Goal: Task Accomplishment & Management: Complete application form

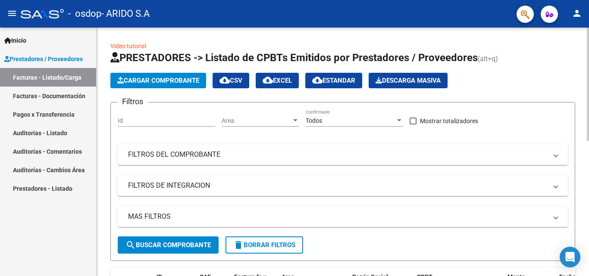
click at [150, 77] on span "Cargar Comprobante" at bounding box center [158, 81] width 82 height 8
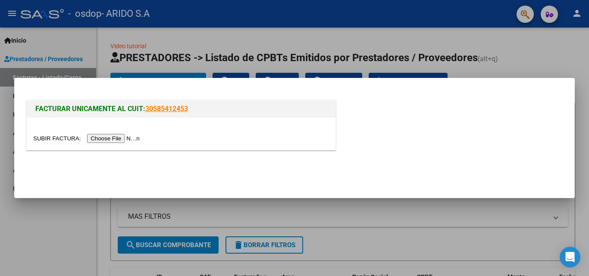
click at [116, 138] on input "file" at bounding box center [87, 138] width 109 height 9
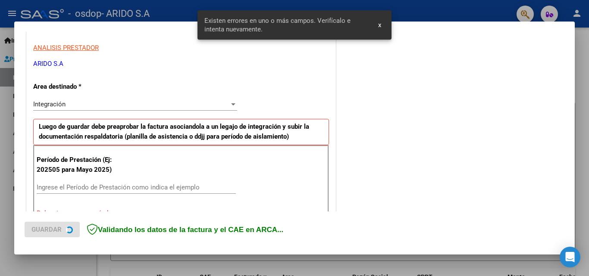
scroll to position [194, 0]
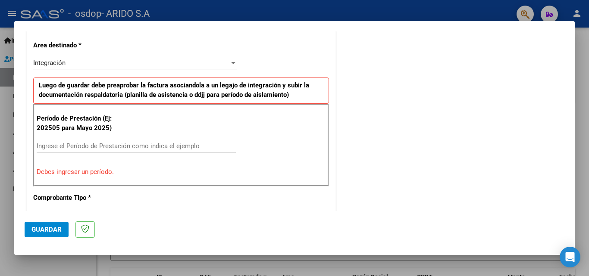
click at [231, 63] on div at bounding box center [233, 63] width 4 height 2
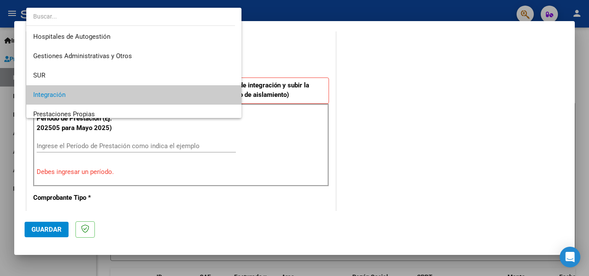
scroll to position [32, 0]
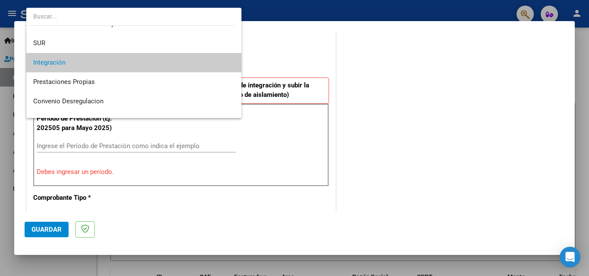
click at [174, 60] on span "Integración" at bounding box center [133, 62] width 201 height 19
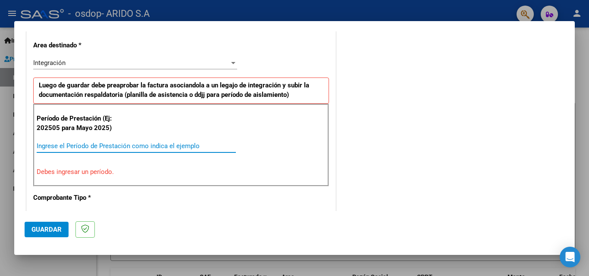
click at [113, 147] on input "Ingrese el Período de Prestación como indica el ejemplo" at bounding box center [136, 146] width 199 height 8
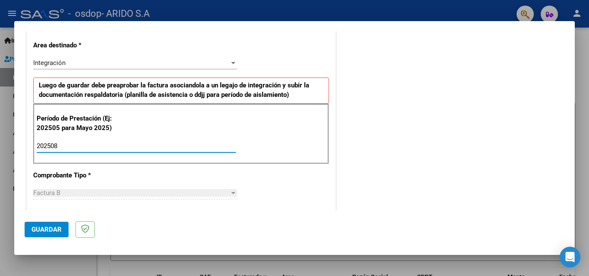
type input "202508"
click at [231, 194] on div at bounding box center [233, 193] width 4 height 2
click at [206, 192] on div "Factura B" at bounding box center [131, 193] width 196 height 8
click at [43, 229] on span "Guardar" at bounding box center [46, 230] width 30 height 8
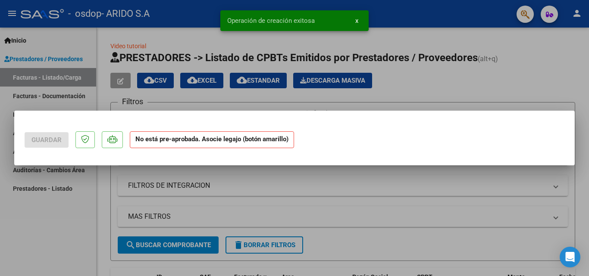
scroll to position [0, 0]
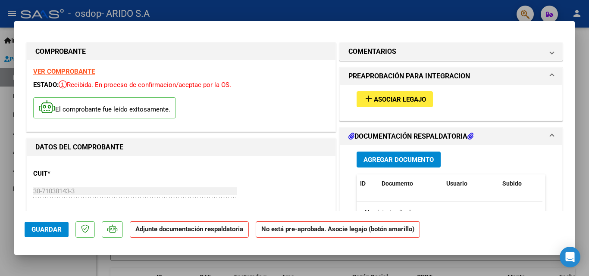
click at [405, 97] on span "Asociar Legajo" at bounding box center [400, 100] width 52 height 8
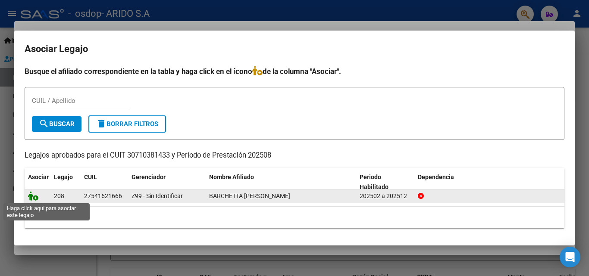
click at [30, 198] on icon at bounding box center [33, 195] width 10 height 9
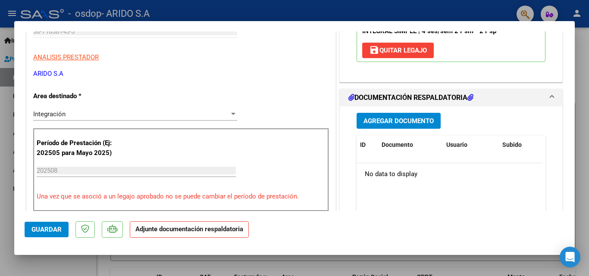
scroll to position [199, 0]
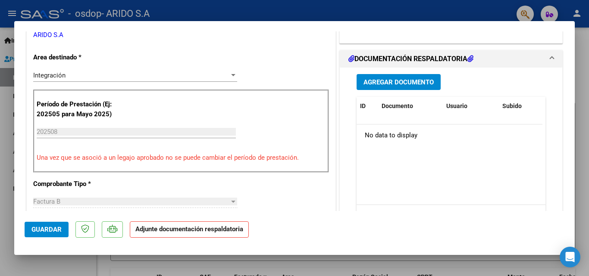
click at [386, 81] on span "Agregar Documento" at bounding box center [398, 82] width 70 height 8
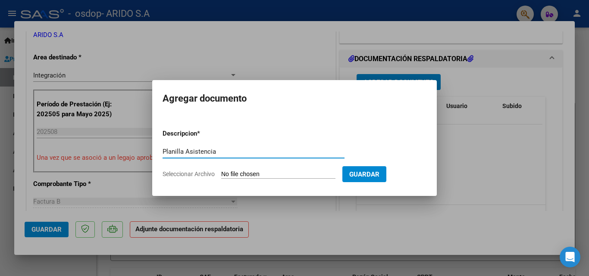
type input "Planilla Asistencia"
click at [326, 172] on input "Seleccionar Archivo" at bounding box center [278, 175] width 114 height 8
type input "C:\fakepath\Planilla BARCHETTA Ema-AGOSTO.pdf"
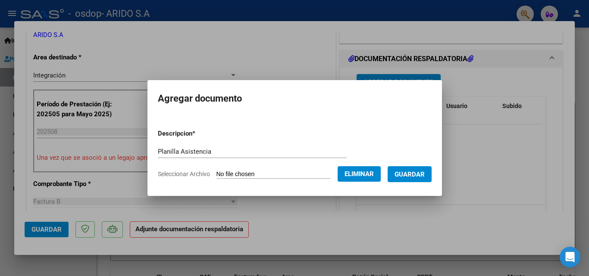
click at [411, 174] on span "Guardar" at bounding box center [409, 175] width 30 height 8
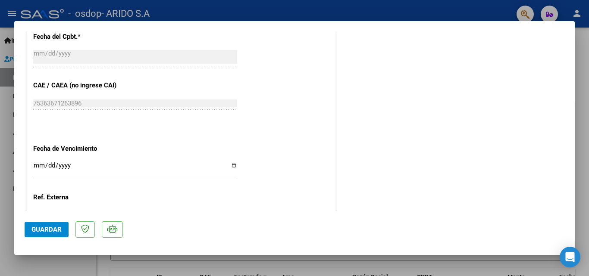
scroll to position [592, 0]
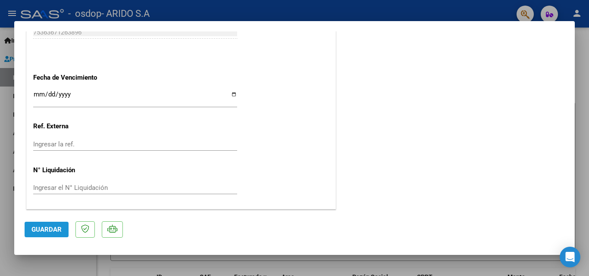
click at [47, 229] on span "Guardar" at bounding box center [46, 230] width 30 height 8
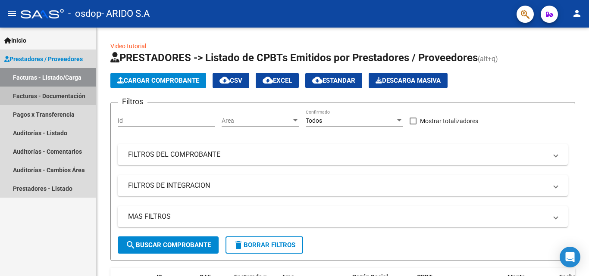
click at [31, 96] on link "Facturas - Documentación" at bounding box center [48, 96] width 96 height 19
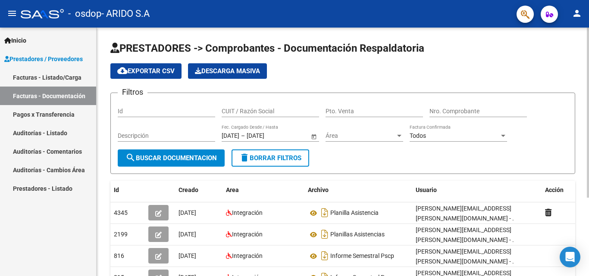
scroll to position [115, 0]
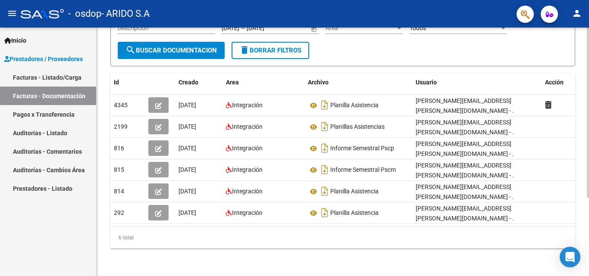
click at [589, 208] on div at bounding box center [588, 152] width 2 height 249
click at [585, 86] on div "PRESTADORES -> Comprobantes - Documentación Respaldatoria cloud_download Export…" at bounding box center [343, 98] width 492 height 357
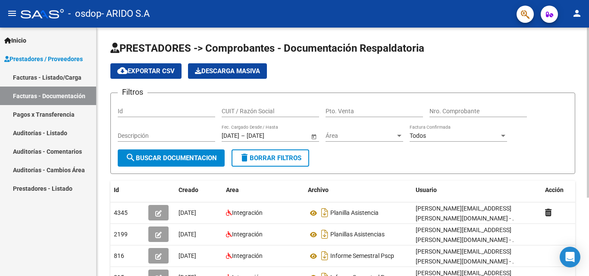
click at [589, 69] on div at bounding box center [588, 152] width 2 height 249
